Goal: Transaction & Acquisition: Obtain resource

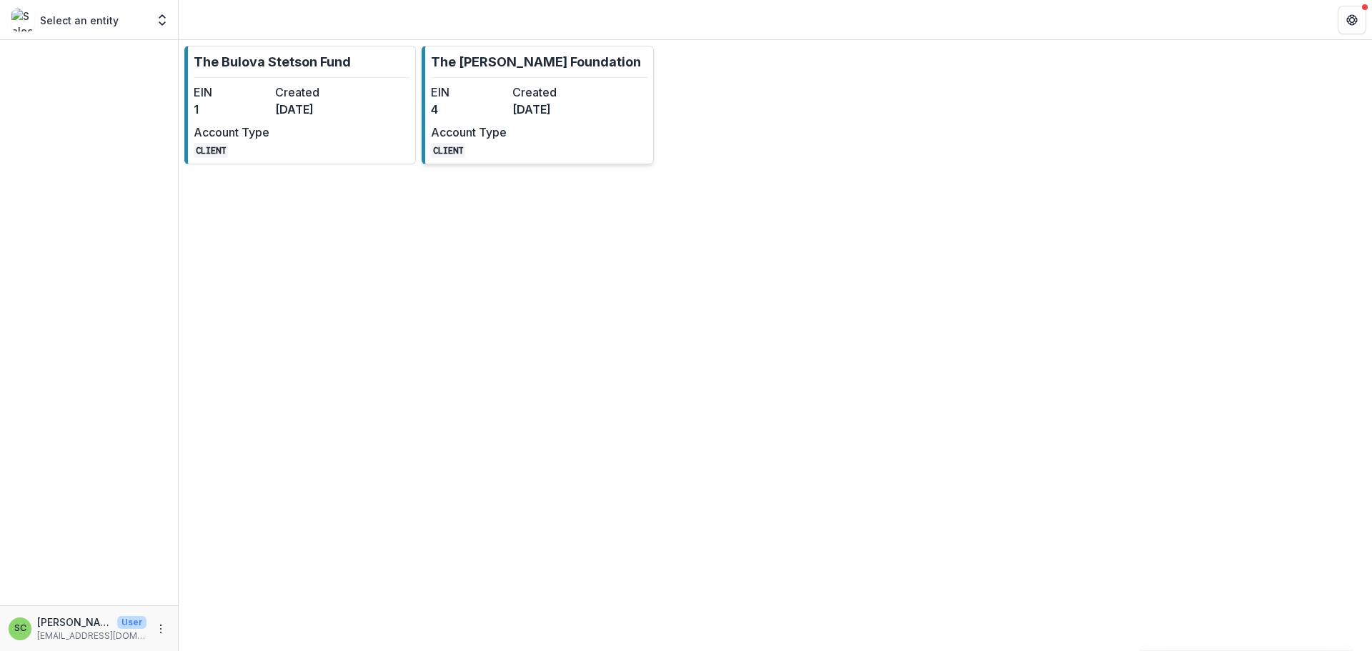
click at [520, 71] on p "The [PERSON_NAME] Foundation" at bounding box center [536, 61] width 210 height 19
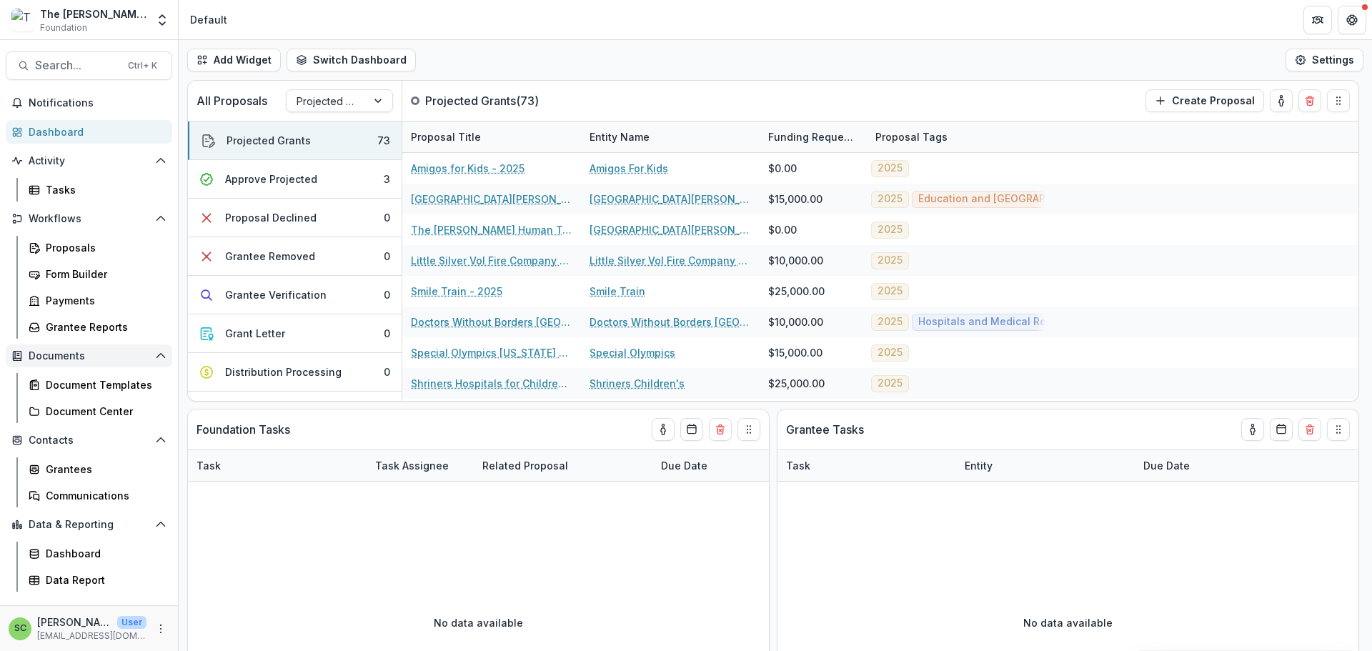
scroll to position [196, 0]
click at [90, 574] on div "Data Report" at bounding box center [103, 579] width 115 height 15
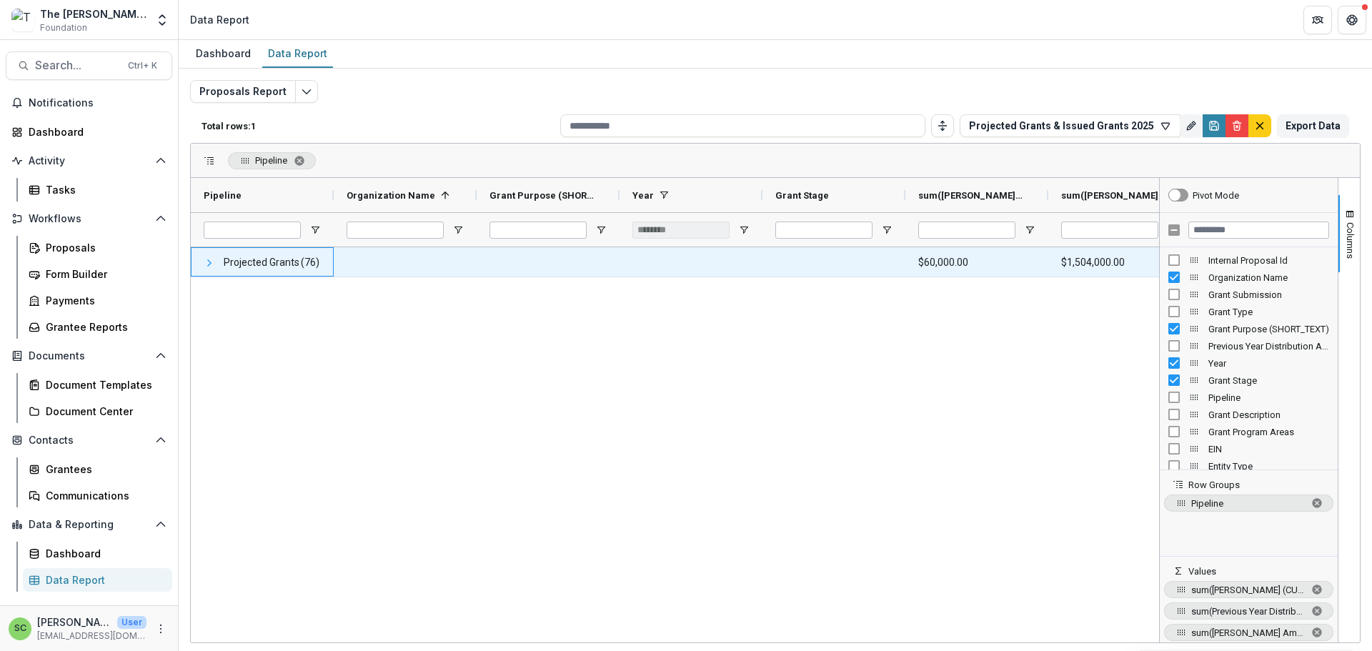
click at [211, 269] on span at bounding box center [209, 262] width 11 height 11
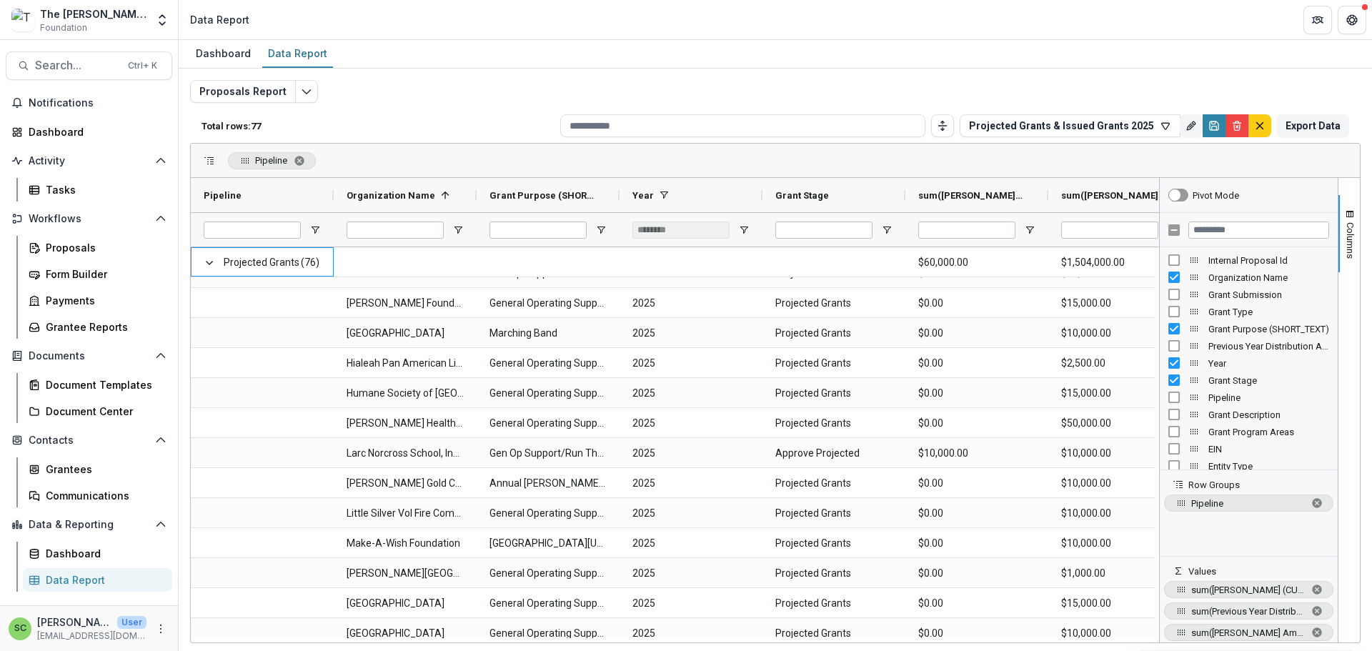
scroll to position [858, 0]
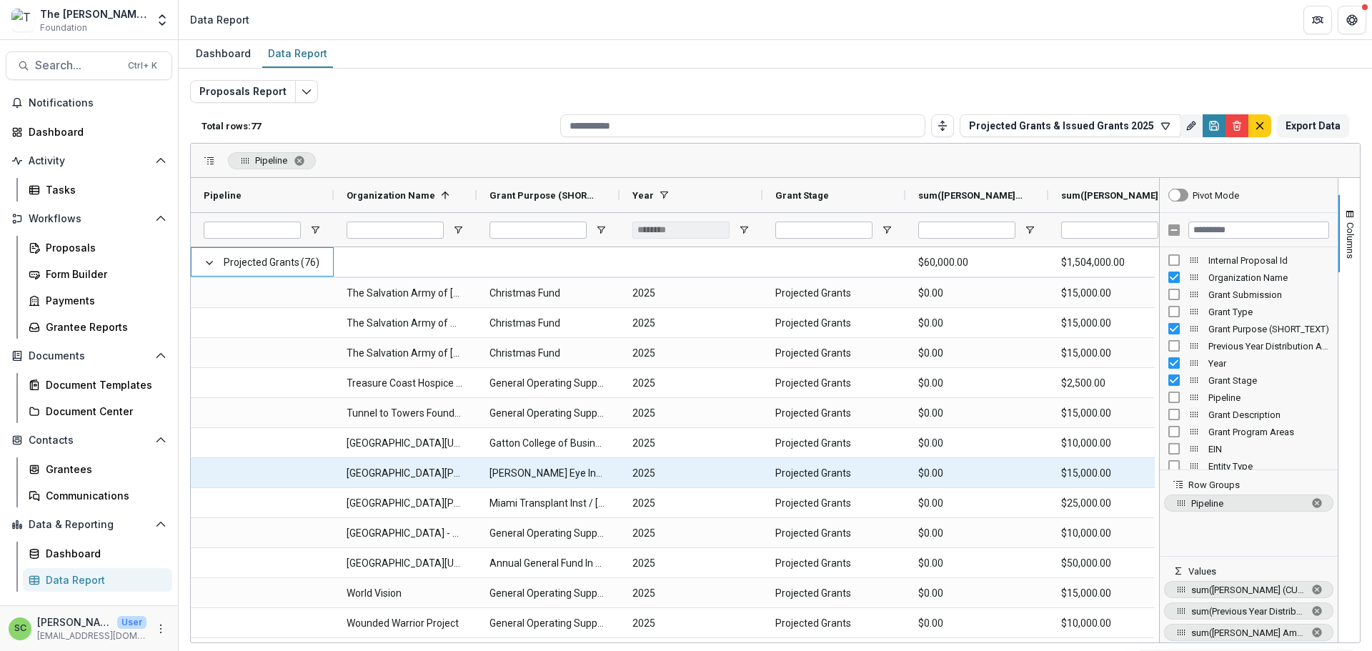
click at [785, 484] on Stage-1620 "Projected Grants" at bounding box center [833, 473] width 117 height 29
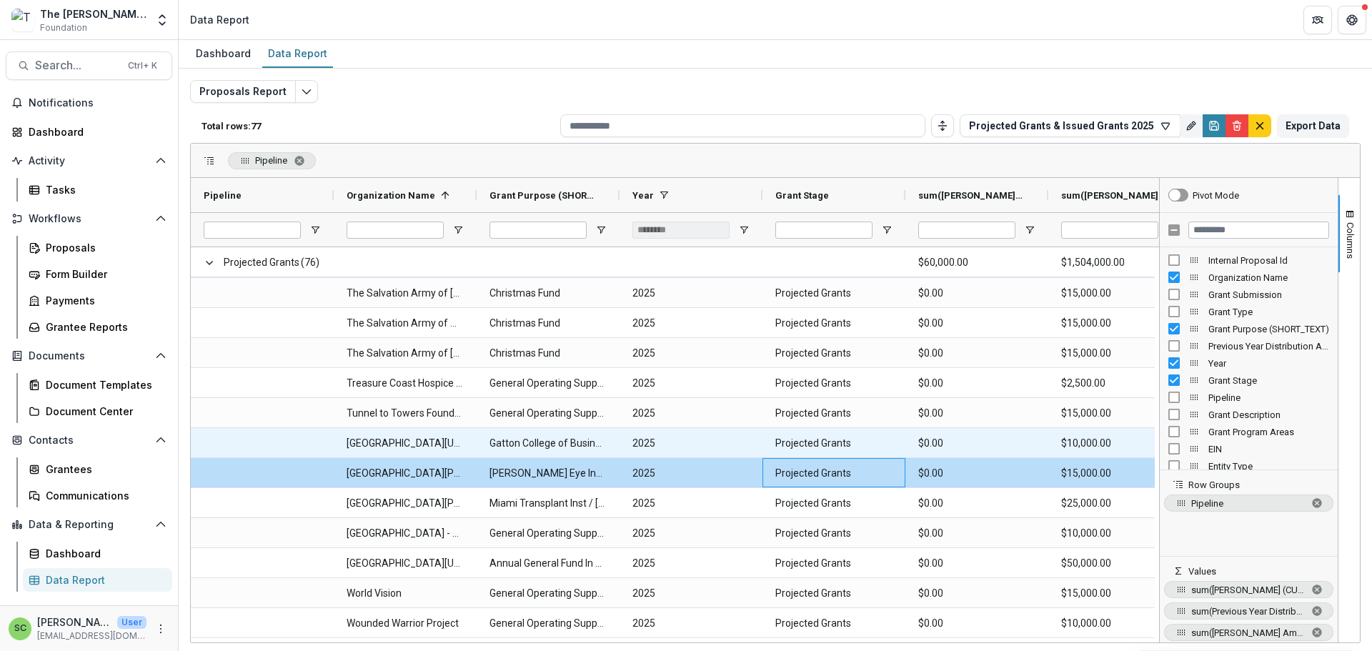
click at [251, 455] on span at bounding box center [262, 443] width 117 height 29
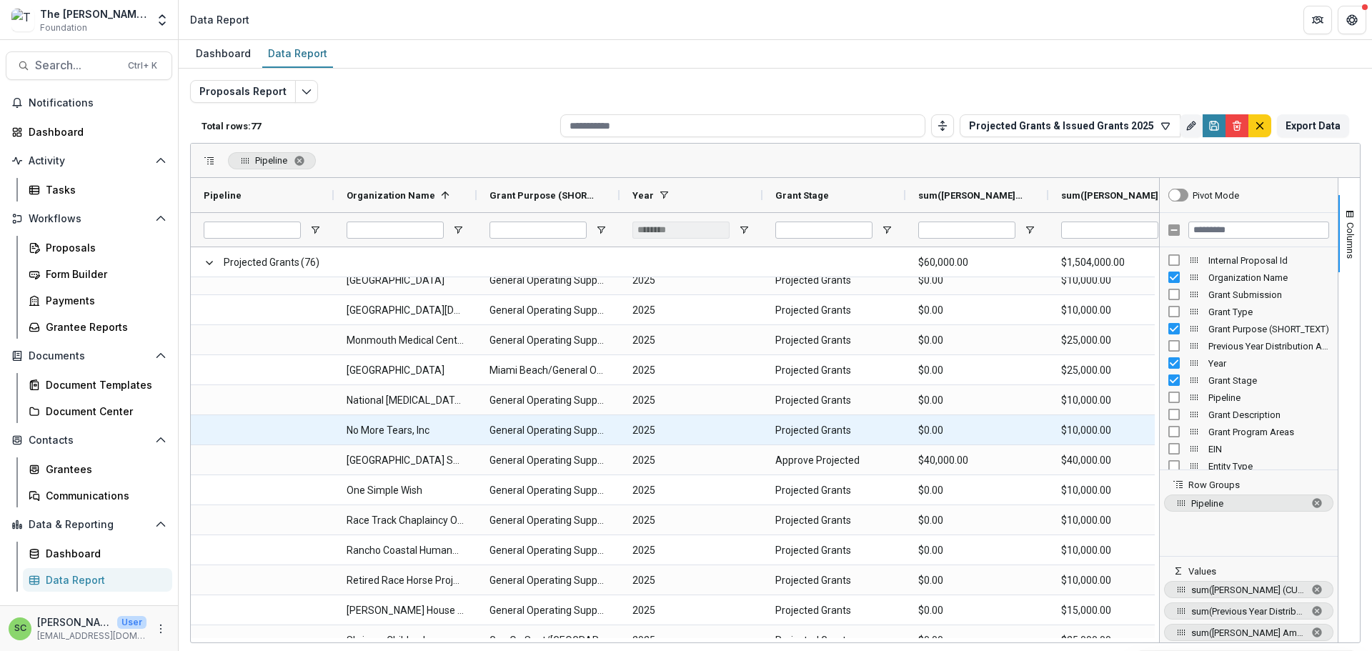
scroll to position [1134, 0]
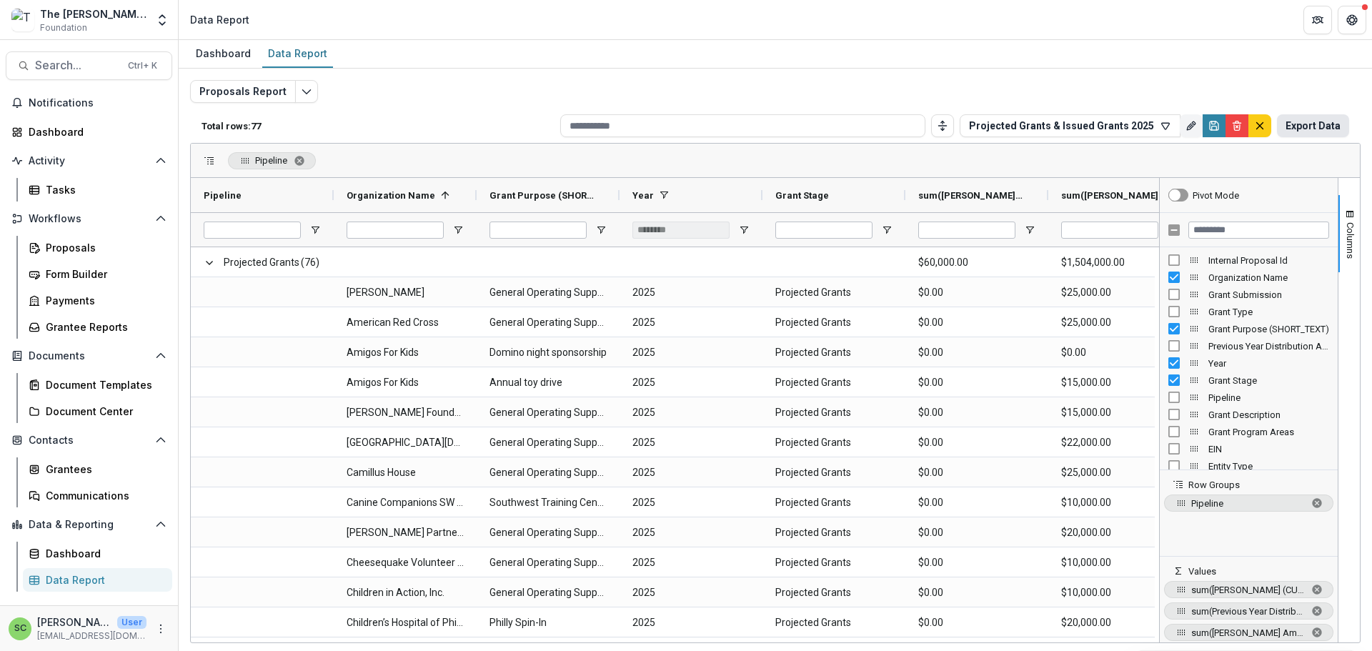
click at [1292, 128] on button "Export Data" at bounding box center [1313, 125] width 72 height 23
